Goal: Find specific page/section: Find specific page/section

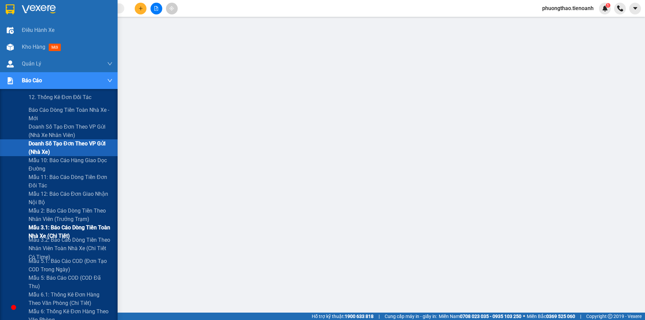
click at [63, 233] on span "Mẫu 3.1: Báo cáo dòng tiền toàn nhà xe (Chi Tiết)" at bounding box center [71, 231] width 84 height 17
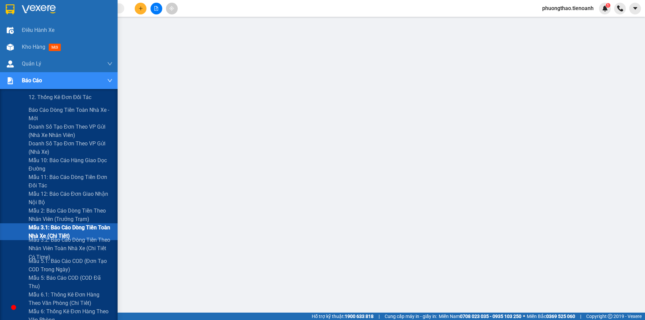
click at [67, 232] on span "Mẫu 3.1: Báo cáo dòng tiền toàn nhà xe (Chi Tiết)" at bounding box center [71, 231] width 84 height 17
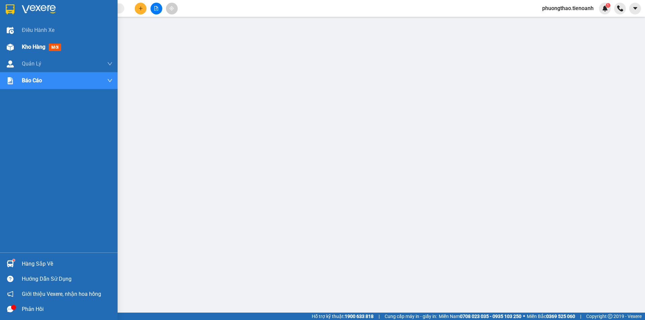
click at [20, 52] on div "Kho hàng mới" at bounding box center [59, 47] width 118 height 17
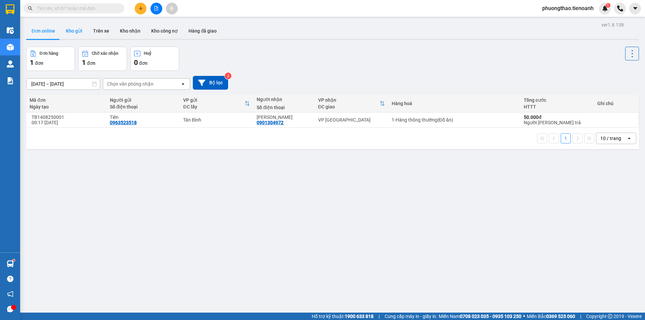
click at [80, 29] on button "Kho gửi" at bounding box center [73, 31] width 27 height 16
type input "13/08/2025 – 15/08/2025"
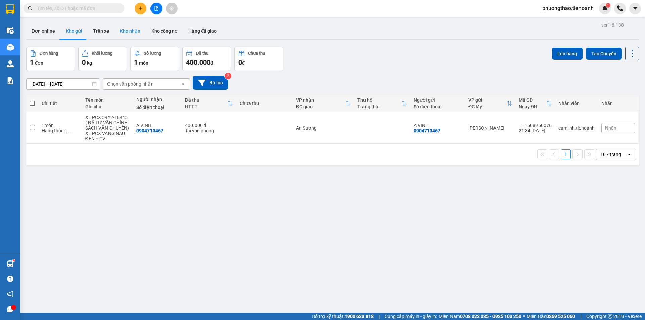
click at [128, 31] on button "Kho nhận" at bounding box center [130, 31] width 31 height 16
